Goal: Task Accomplishment & Management: Use online tool/utility

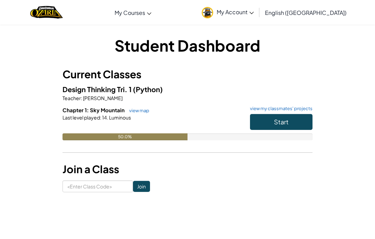
click at [279, 119] on span "Start" at bounding box center [281, 122] width 15 height 8
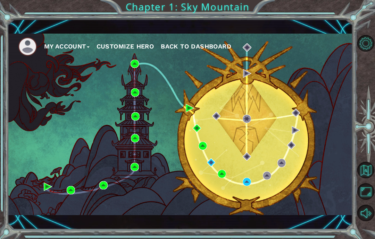
scroll to position [28, 0]
click at [247, 179] on img at bounding box center [247, 182] width 8 height 8
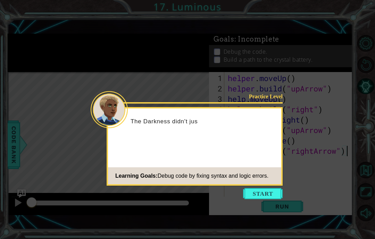
scroll to position [28, 0]
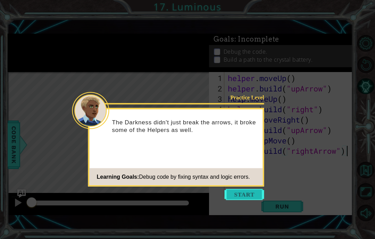
click at [263, 189] on button "Start" at bounding box center [244, 194] width 40 height 11
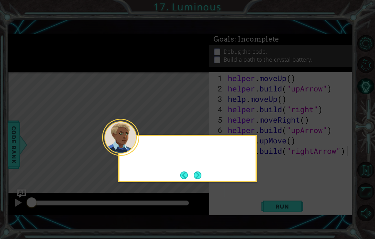
click at [246, 153] on div at bounding box center [187, 159] width 139 height 48
click at [202, 139] on div "You can debug the Helper's code by fixing all the mistakes." at bounding box center [187, 156] width 136 height 35
click at [194, 172] on button "Next" at bounding box center [198, 176] width 8 height 8
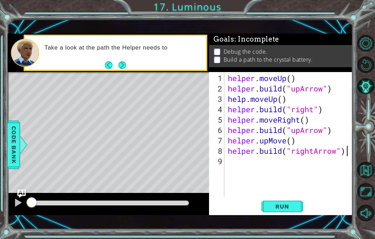
scroll to position [24, 0]
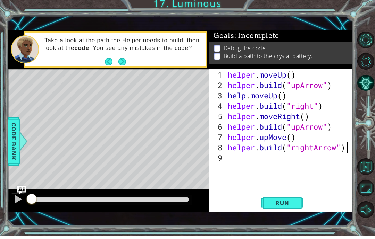
click at [127, 56] on div "Take a look at the path the Helper needs to build, then look at the code . You …" at bounding box center [123, 53] width 166 height 32
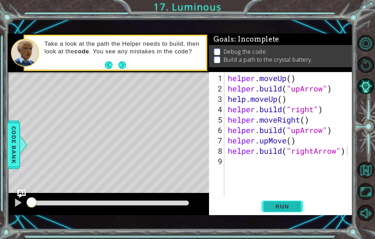
click at [274, 201] on button "Run" at bounding box center [282, 207] width 42 height 14
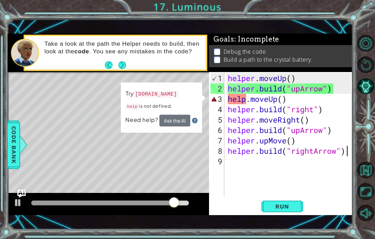
click at [242, 108] on div "helper . moveUp ( ) helper . build ( "upArrow" ) help . moveUp ( ) helper . bui…" at bounding box center [290, 146] width 128 height 146
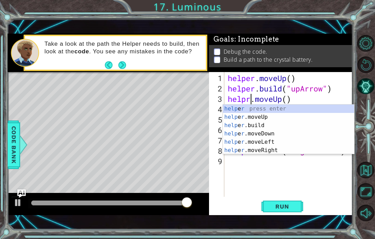
scroll to position [12, 17]
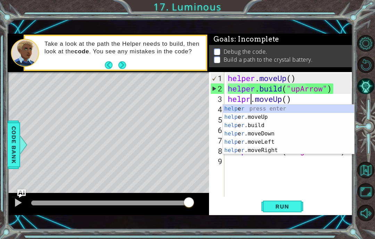
type textarea "abcde fg"
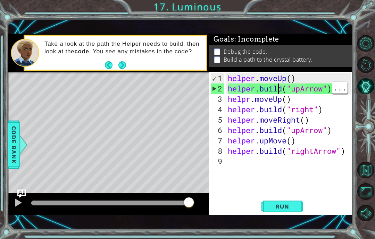
click at [280, 87] on div "helper . moveUp ( ) helper . build ( "upArrow" ) helpr . moveUp ( ) helper . bu…" at bounding box center [290, 146] width 128 height 146
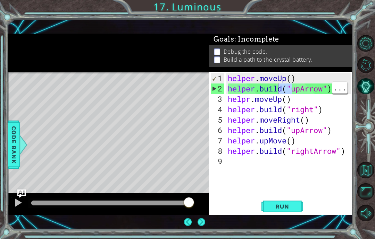
drag, startPoint x: 280, startPoint y: 87, endPoint x: 0, endPoint y: -28, distance: 302.9
click at [294, 94] on html "1 ההההההההההההההההההההההההההההההההההההההההההההההההההההההההההההההההההההההההההההה…" at bounding box center [187, 119] width 375 height 239
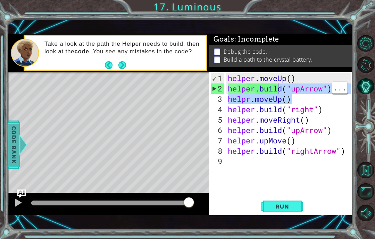
click at [14, 125] on span "Code Bank" at bounding box center [13, 145] width 11 height 42
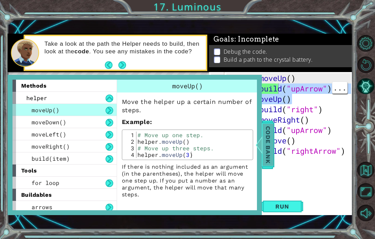
click at [271, 148] on span "Code Bank" at bounding box center [267, 145] width 11 height 42
